Goal: Task Accomplishment & Management: Manage account settings

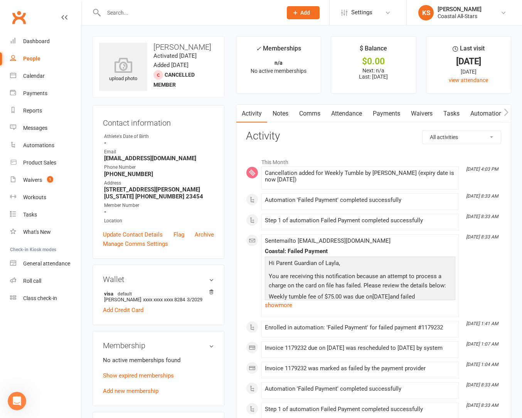
click at [147, 14] on input "text" at bounding box center [188, 12] width 175 height 11
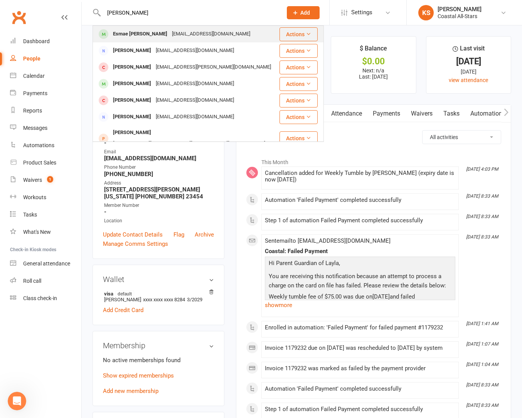
type input "[PERSON_NAME]"
click at [225, 37] on div "Esmae [PERSON_NAME] [EMAIL_ADDRESS][DOMAIN_NAME]" at bounding box center [185, 34] width 185 height 16
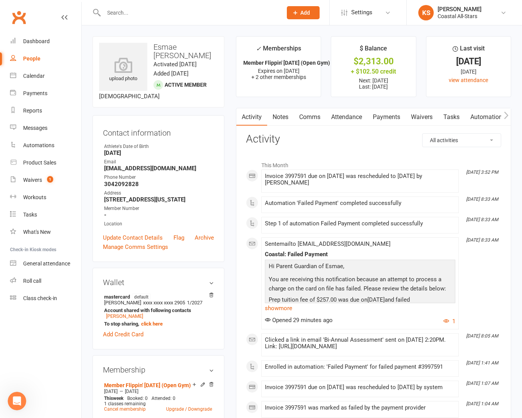
click at [389, 122] on link "Payments" at bounding box center [386, 117] width 38 height 18
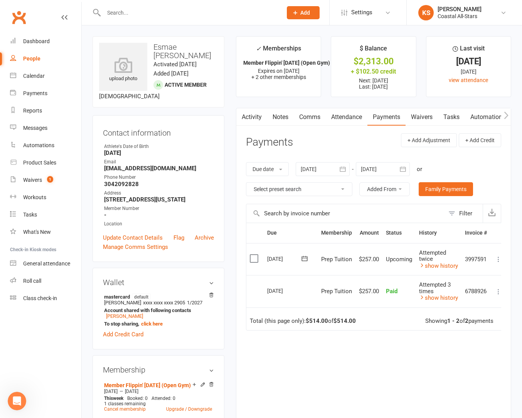
click at [500, 260] on icon at bounding box center [498, 259] width 8 height 8
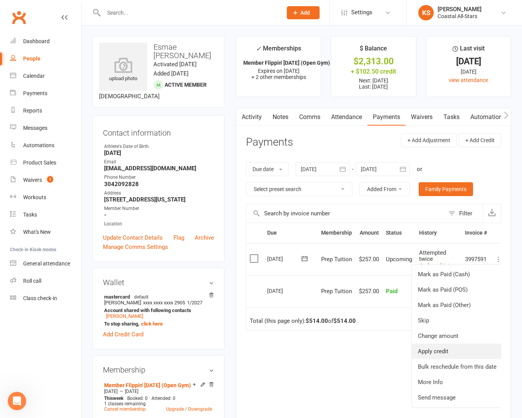
click at [443, 350] on link "Apply credit" at bounding box center [456, 351] width 91 height 15
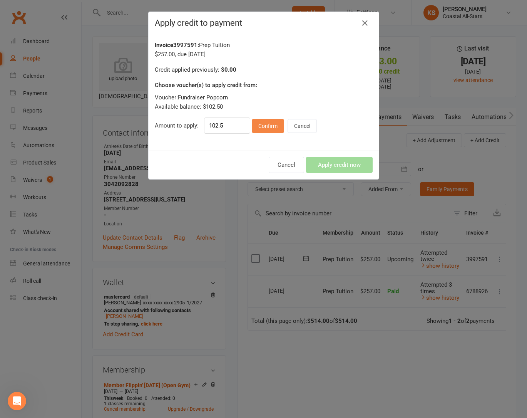
click at [258, 123] on button "Confirm" at bounding box center [268, 126] width 32 height 14
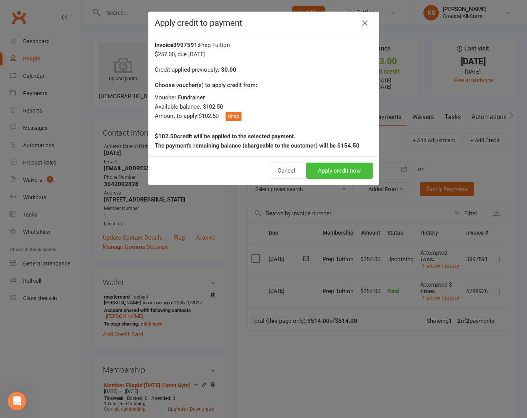
click at [314, 168] on button "Apply credit now" at bounding box center [339, 171] width 67 height 16
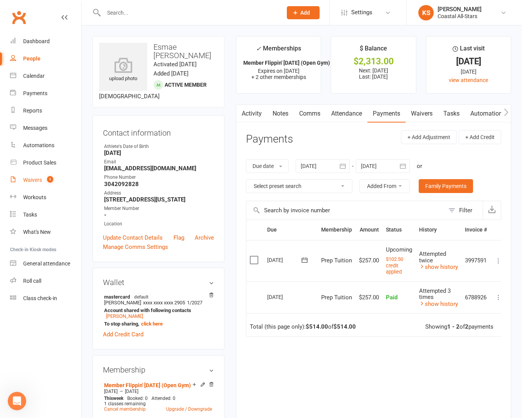
click at [36, 178] on div "Waivers" at bounding box center [32, 180] width 19 height 6
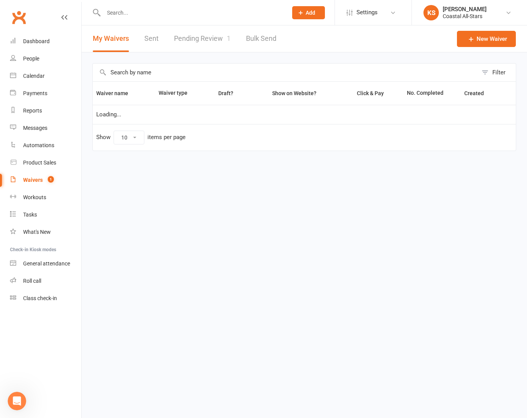
click at [199, 34] on link "Pending Review 1" at bounding box center [202, 38] width 57 height 27
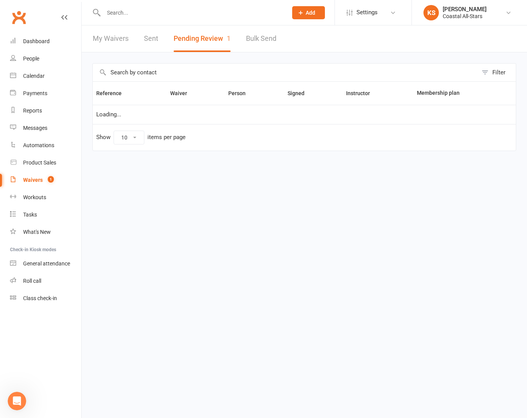
select select "25"
